Goal: Find specific page/section: Find specific page/section

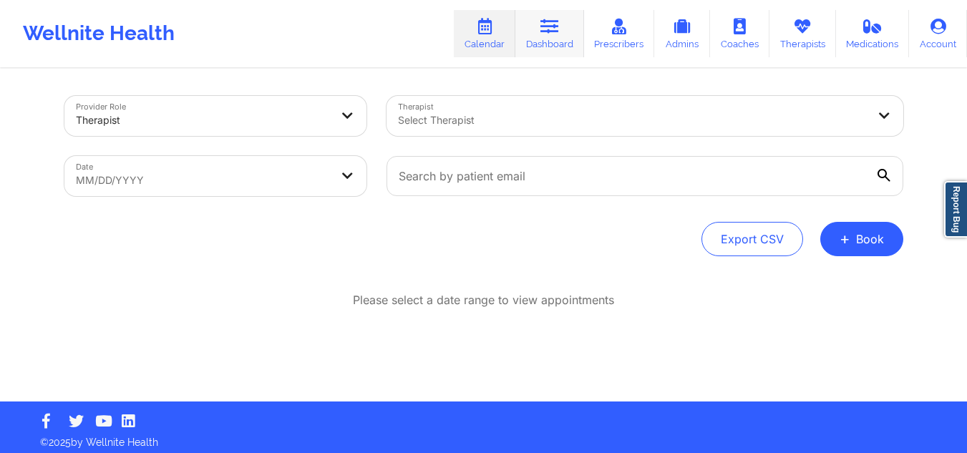
click at [568, 19] on link "Dashboard" at bounding box center [549, 33] width 69 height 47
